Goal: Find specific page/section: Find specific page/section

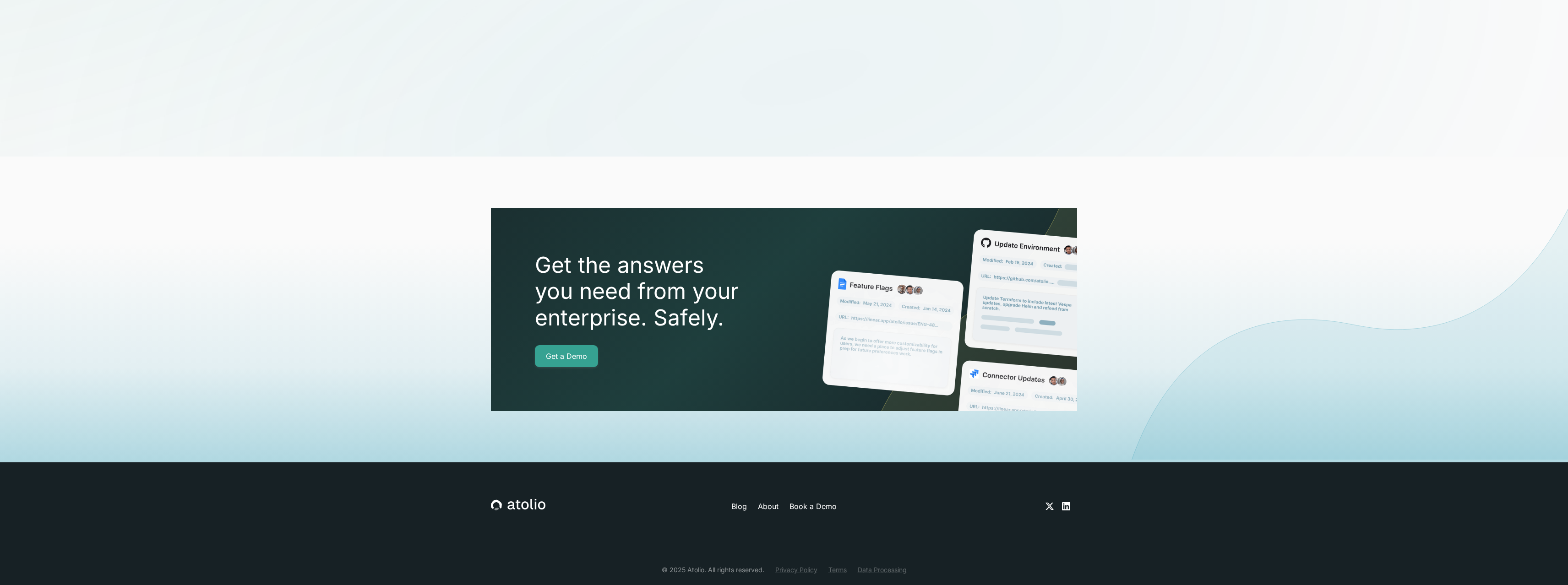
scroll to position [3058, 0]
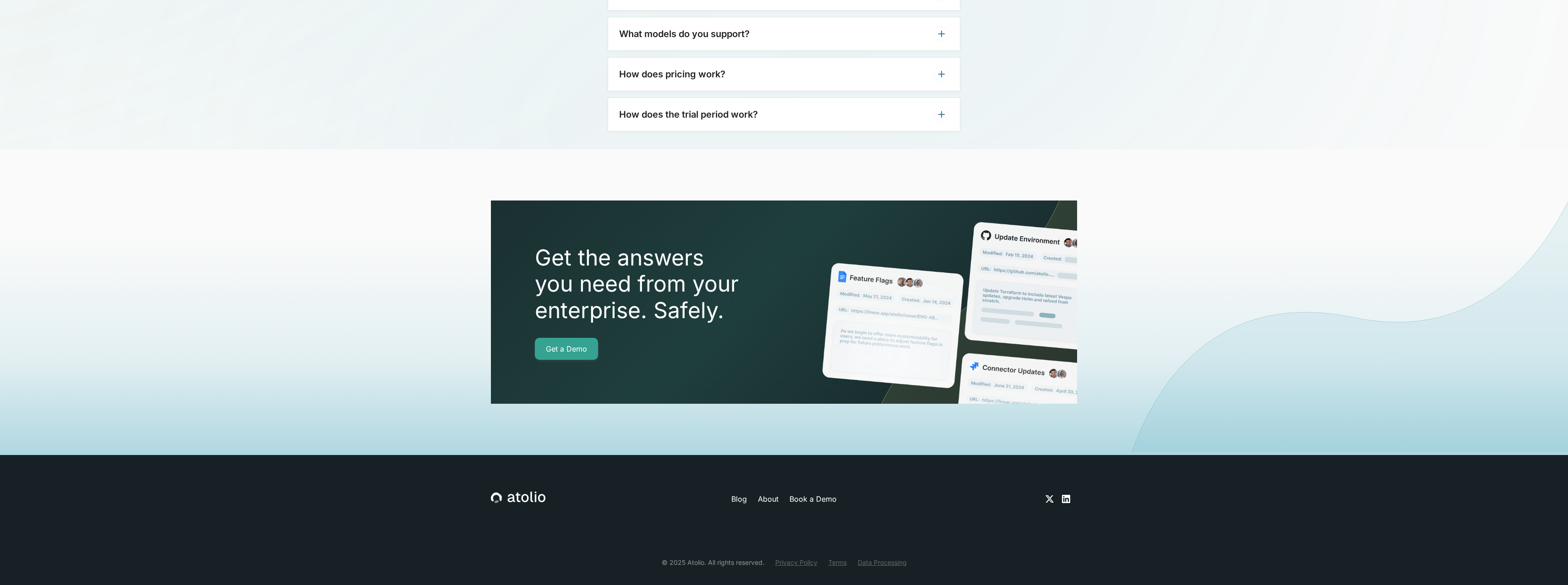
click at [766, 494] on link "About" at bounding box center [768, 499] width 21 height 11
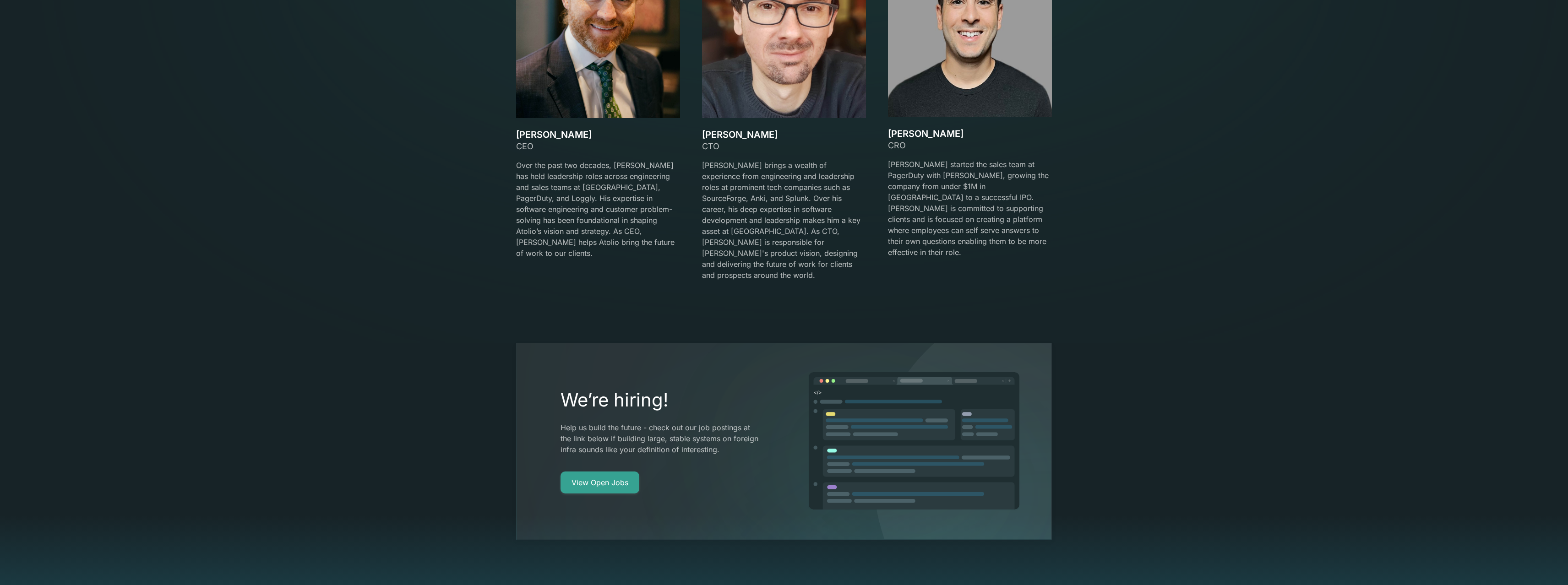
scroll to position [1671, 0]
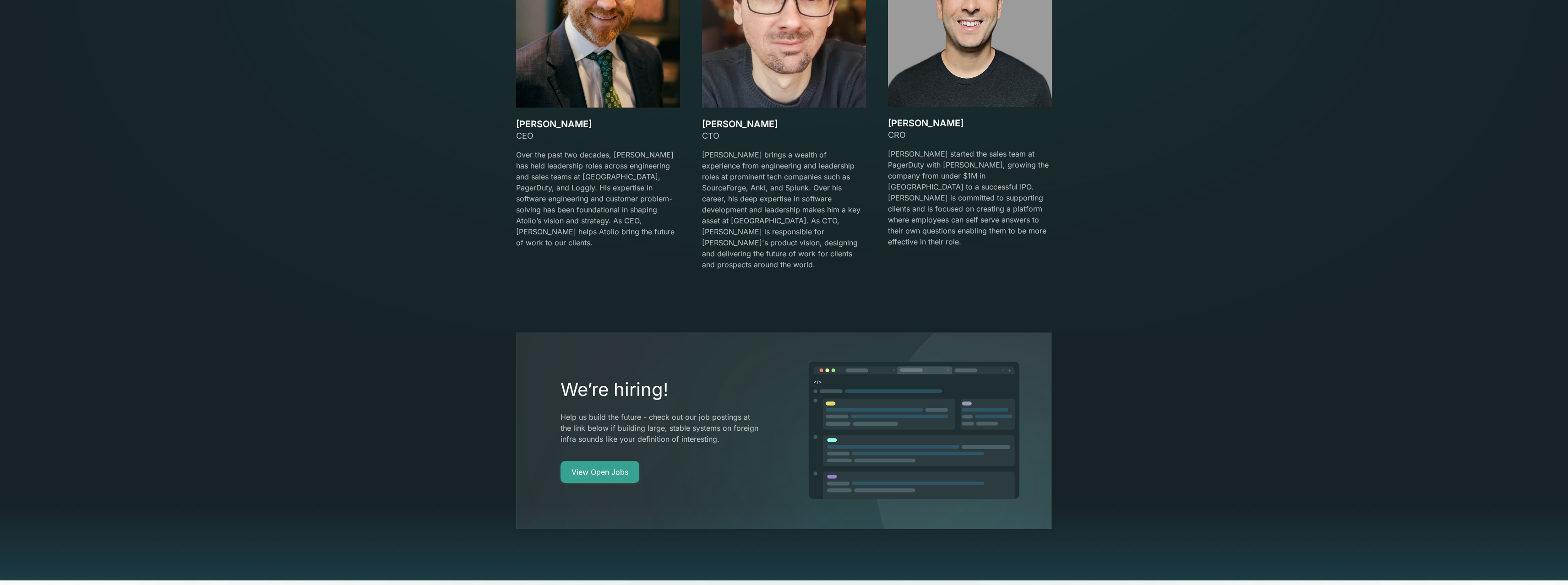
click at [595, 465] on div "We’re hiring! Help us build the future - check out our job postings at the link…" at bounding box center [784, 431] width 536 height 197
click at [597, 461] on link "View Open Jobs" at bounding box center [600, 472] width 79 height 22
